Goal: Obtain resource: Download file/media

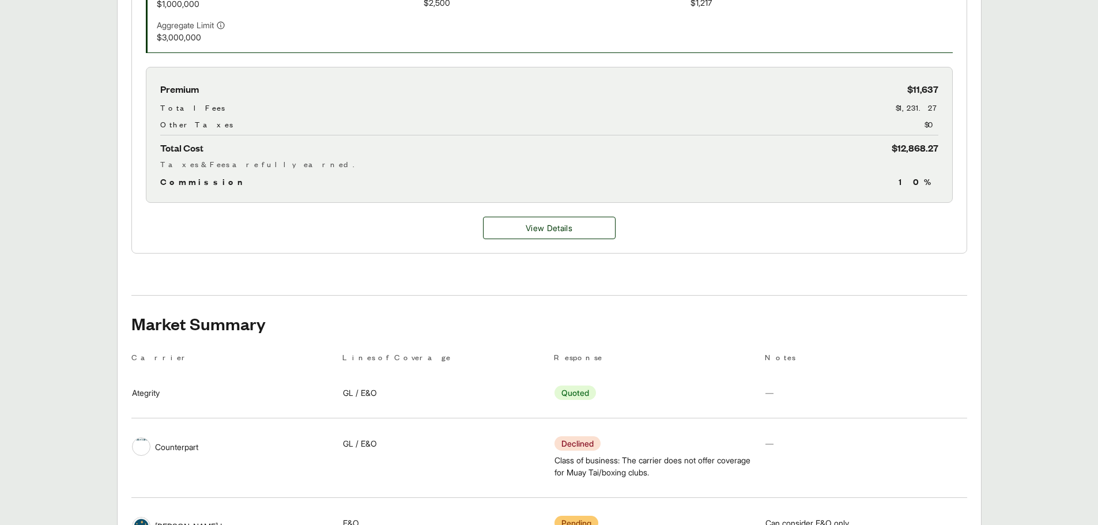
scroll to position [447, 0]
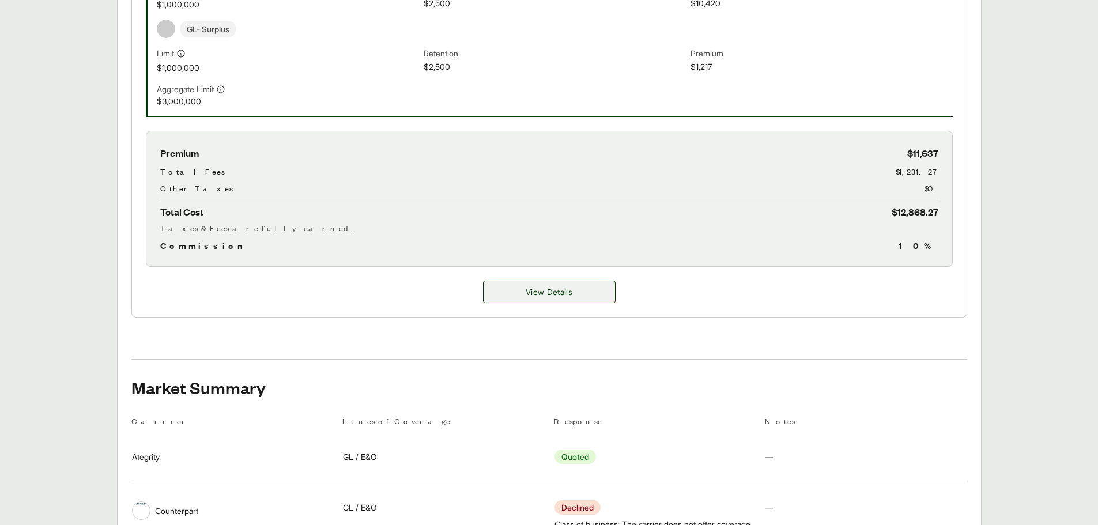
click at [568, 292] on span "View Details" at bounding box center [548, 292] width 47 height 12
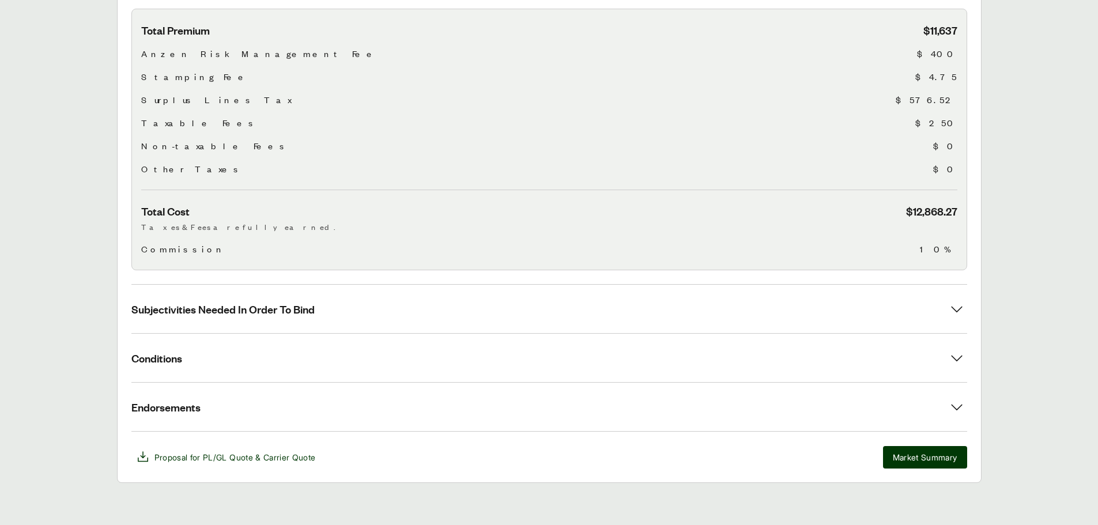
scroll to position [405, 0]
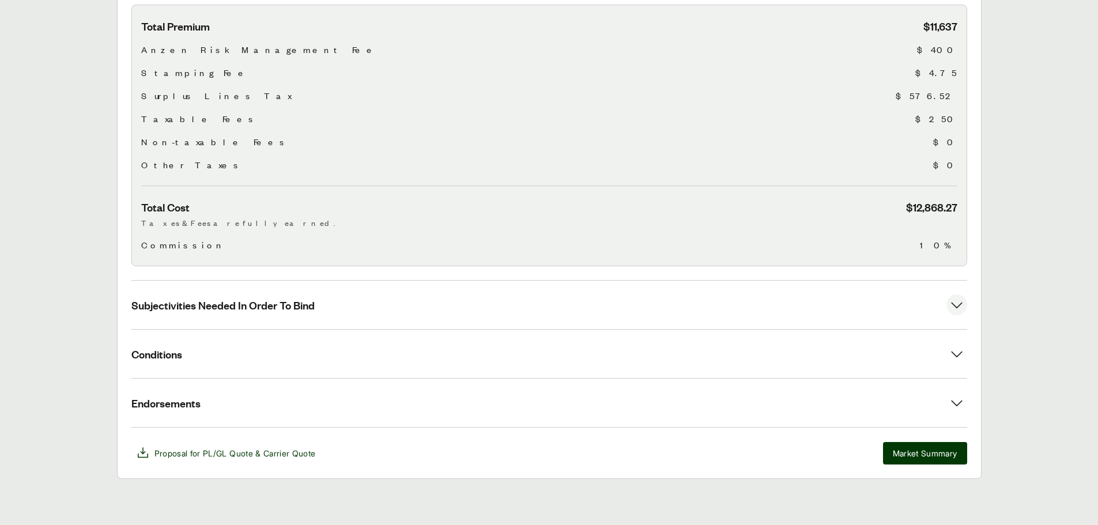
click at [289, 301] on span "Subjectivities Needed In Order To Bind" at bounding box center [222, 305] width 183 height 14
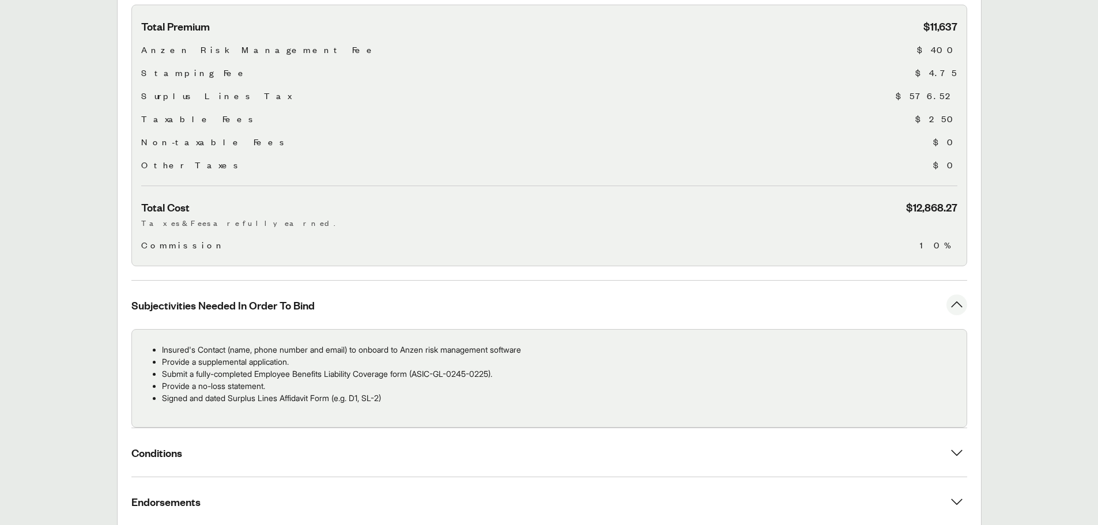
click at [293, 301] on span "Subjectivities Needed In Order To Bind" at bounding box center [222, 305] width 183 height 14
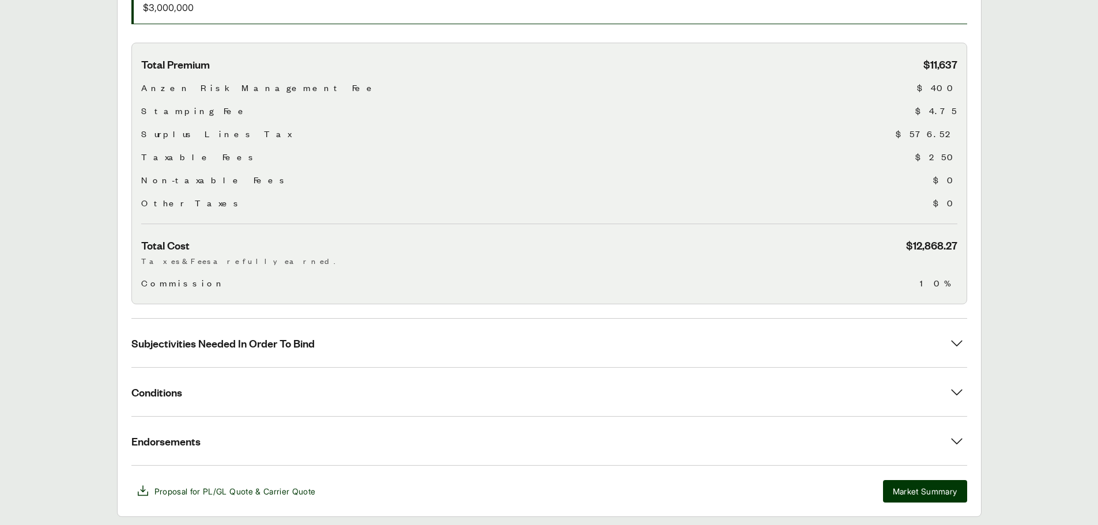
scroll to position [347, 0]
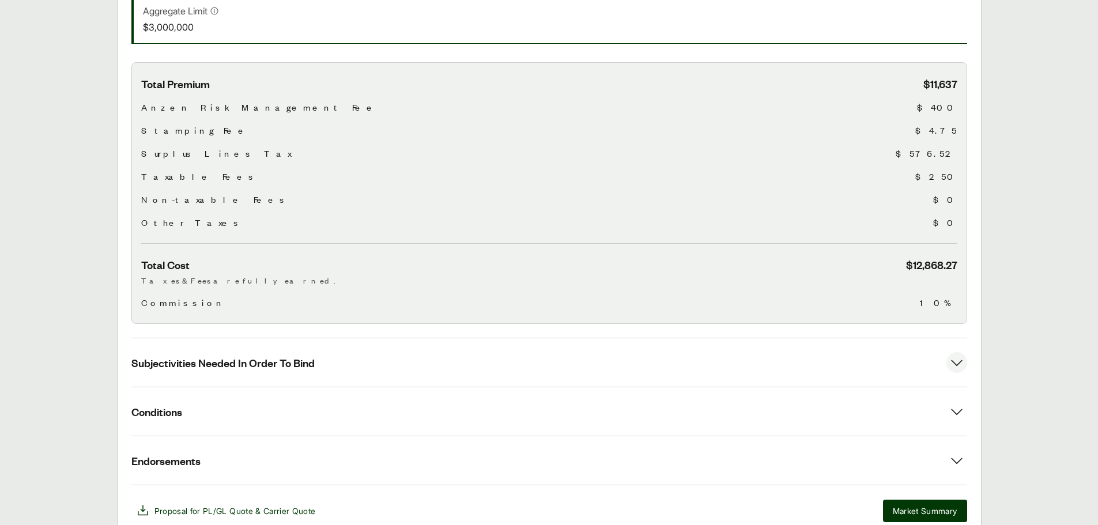
click at [279, 361] on span "Subjectivities Needed In Order To Bind" at bounding box center [222, 362] width 183 height 14
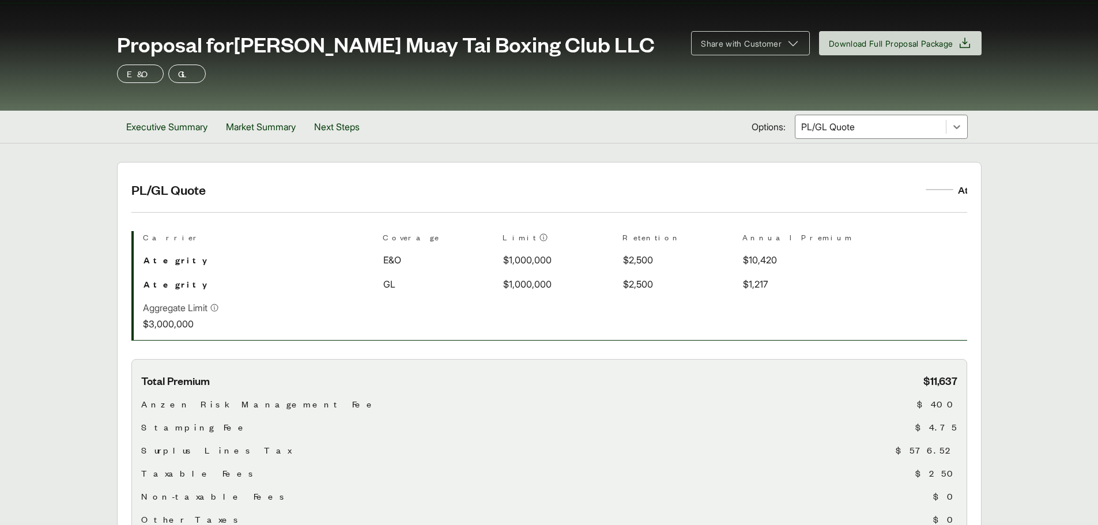
scroll to position [0, 0]
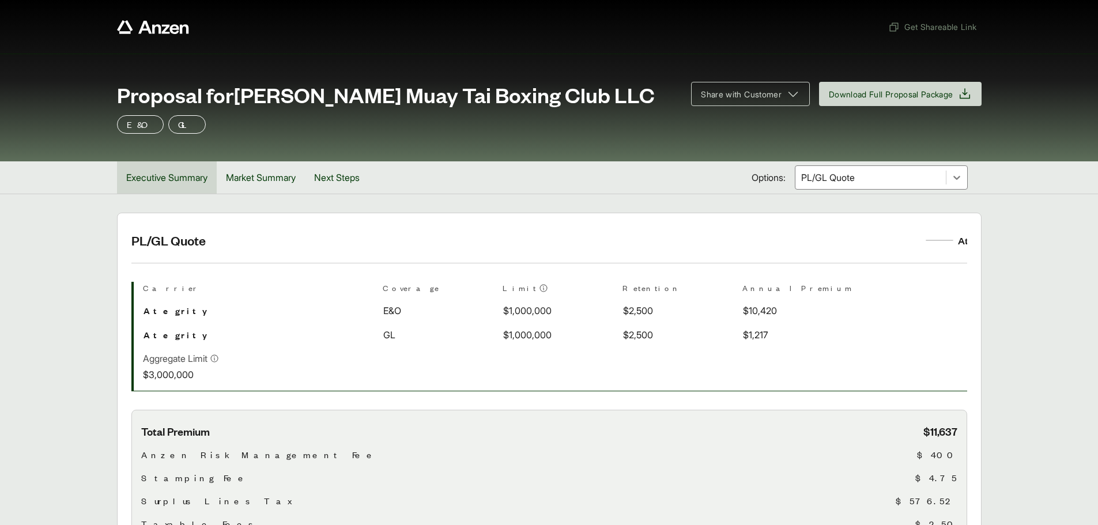
click at [190, 180] on button "Executive Summary" at bounding box center [167, 177] width 100 height 32
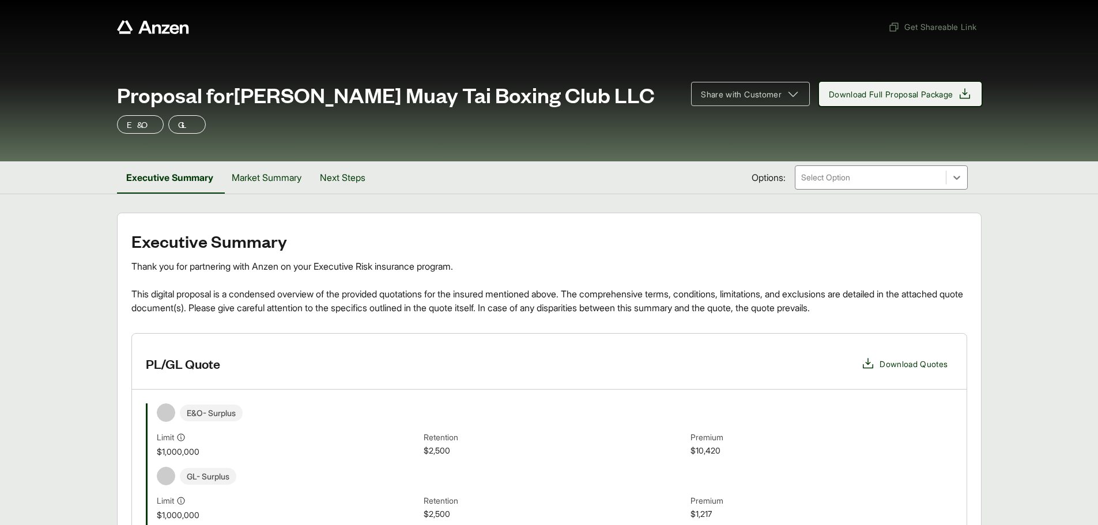
click at [863, 98] on span "Download Full Proposal Package" at bounding box center [891, 94] width 124 height 12
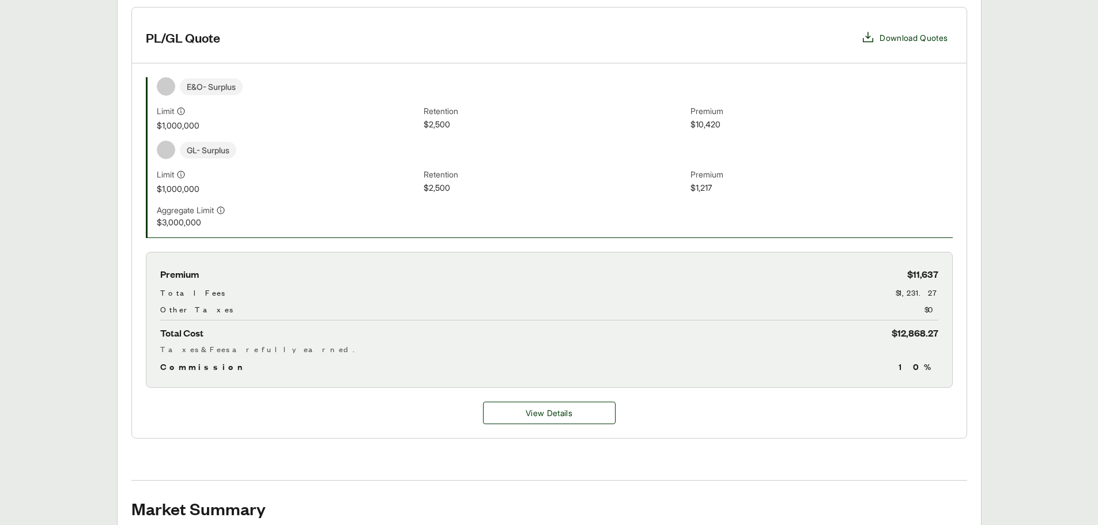
scroll to position [346, 0]
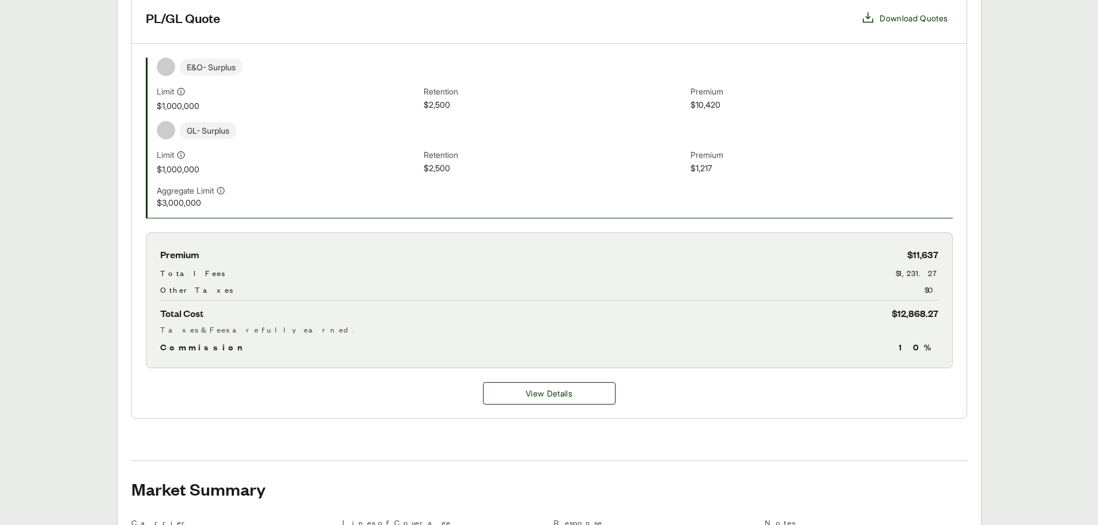
click at [1030, 89] on main "Executive Summary Thank you for partnering with Anzen on your Executive Risk in…" at bounding box center [549, 483] width 1098 height 1232
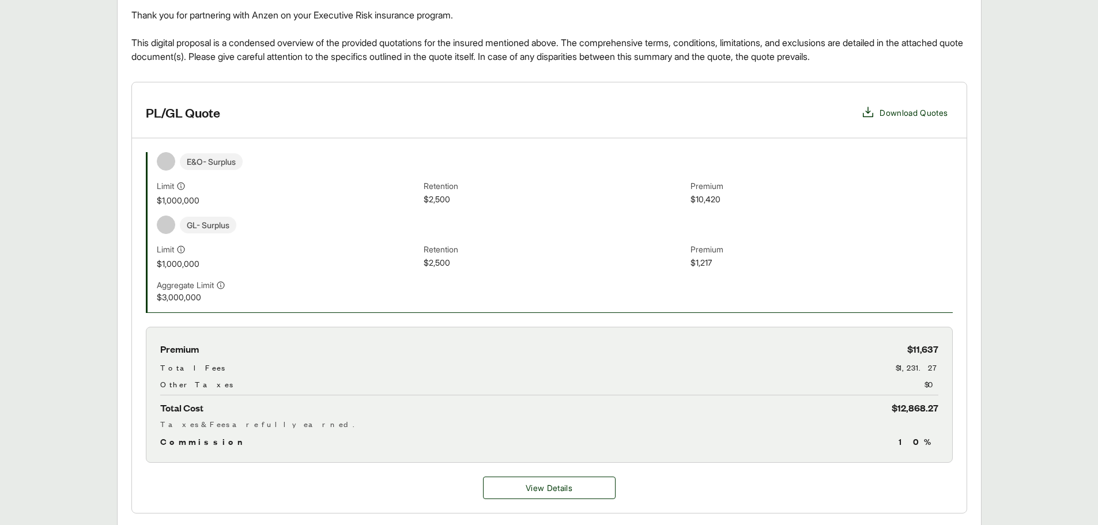
scroll to position [225, 0]
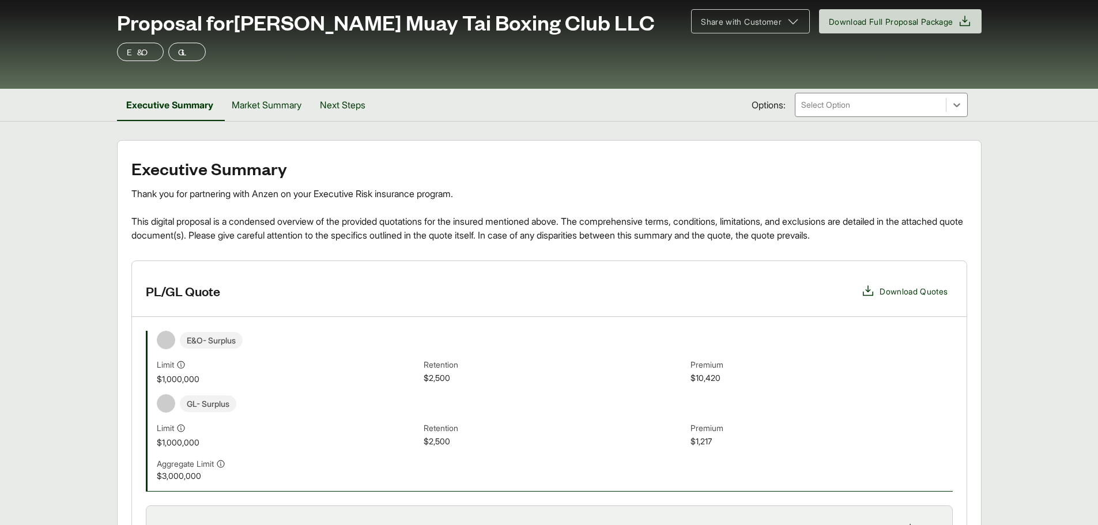
scroll to position [0, 0]
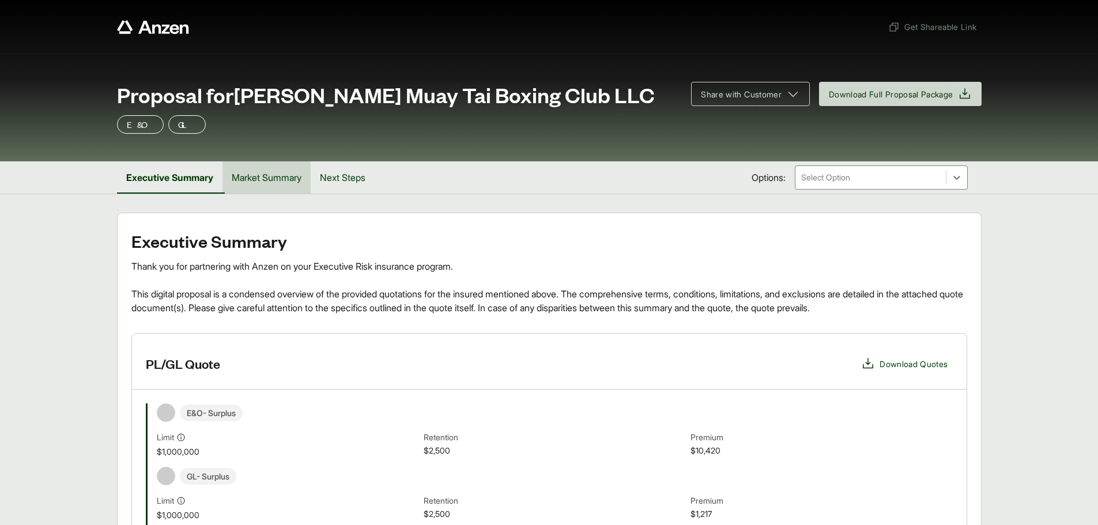
click at [291, 177] on button "Market Summary" at bounding box center [266, 177] width 88 height 32
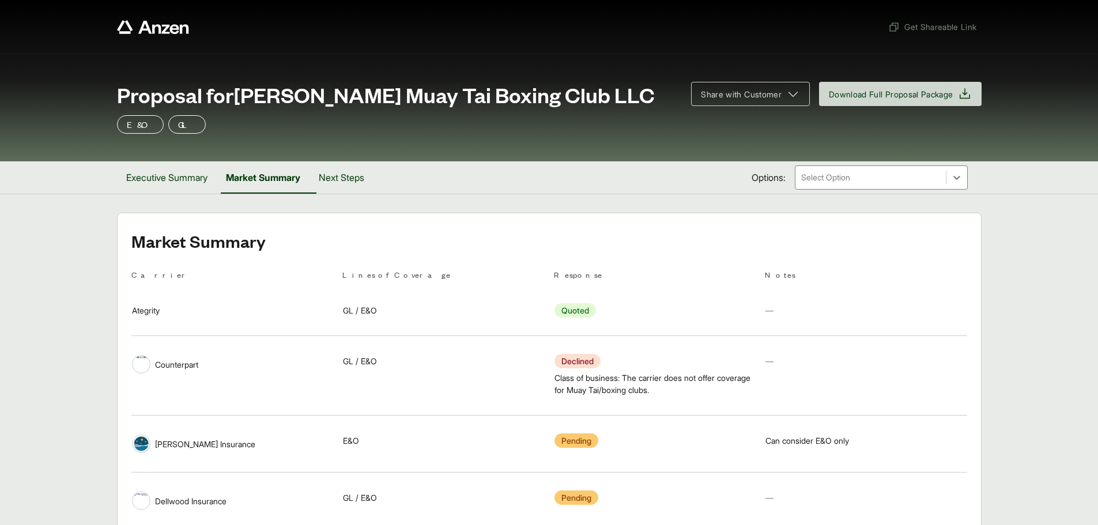
click at [476, 130] on div "E&O GL" at bounding box center [549, 124] width 864 height 18
click at [146, 309] on span "Ategrity" at bounding box center [146, 310] width 28 height 12
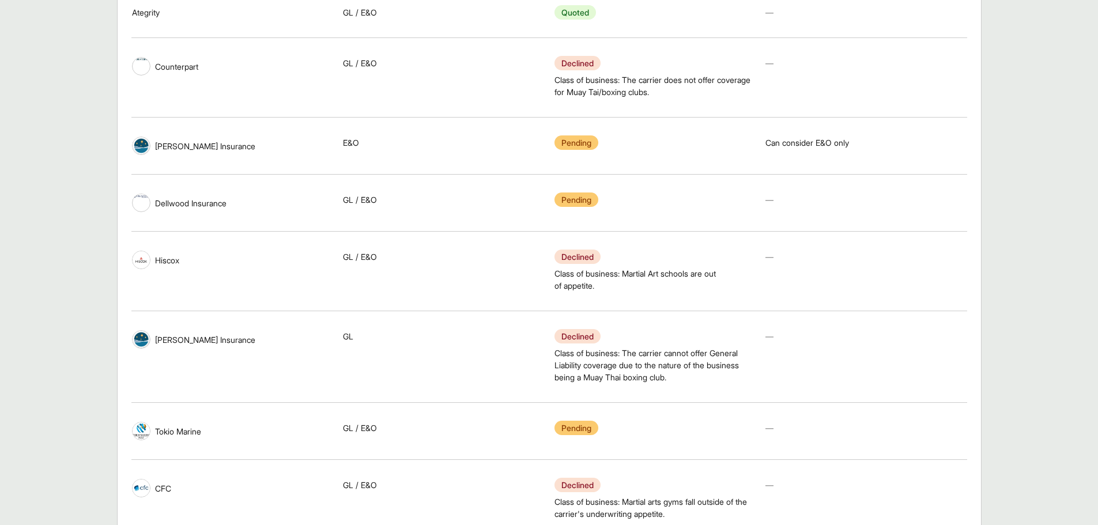
scroll to position [10, 0]
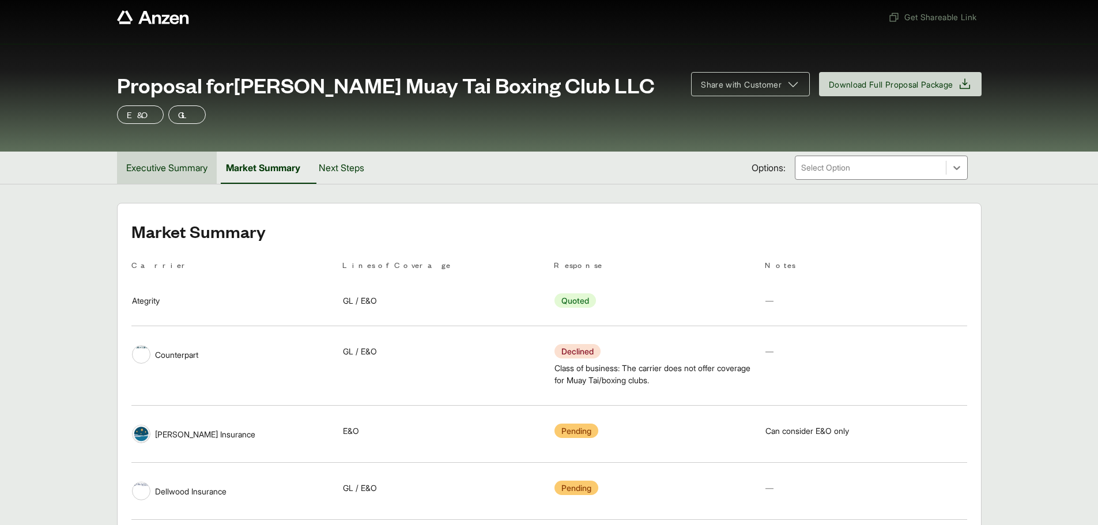
click at [202, 160] on button "Executive Summary" at bounding box center [167, 168] width 100 height 32
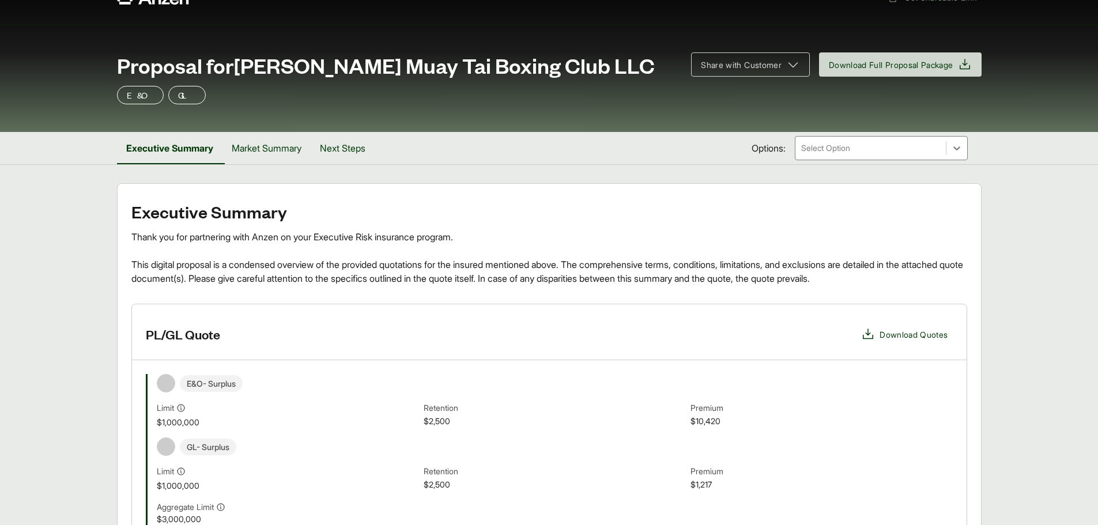
scroll to position [58, 0]
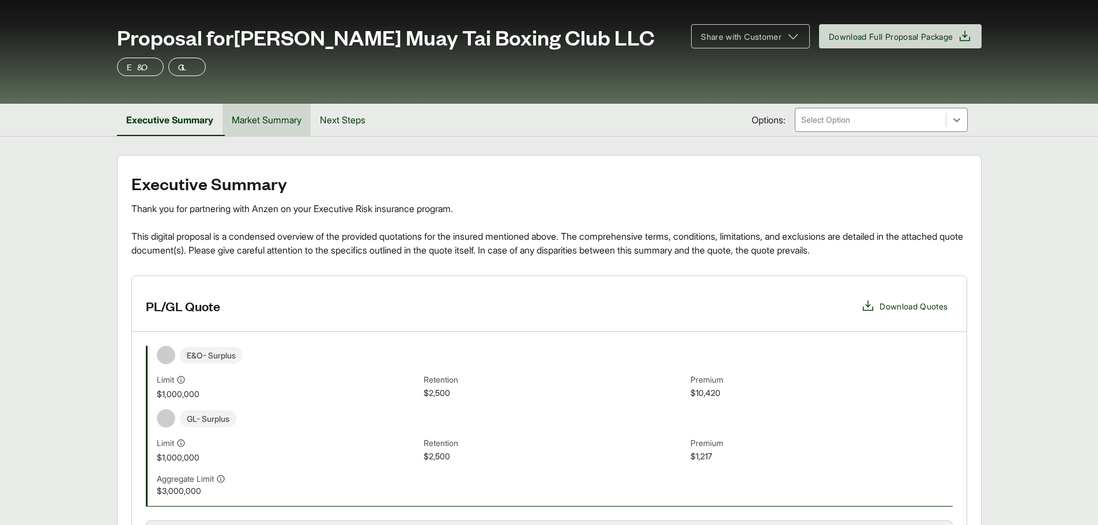
click at [229, 120] on button "Market Summary" at bounding box center [266, 120] width 88 height 32
